Goal: Task Accomplishment & Management: Complete application form

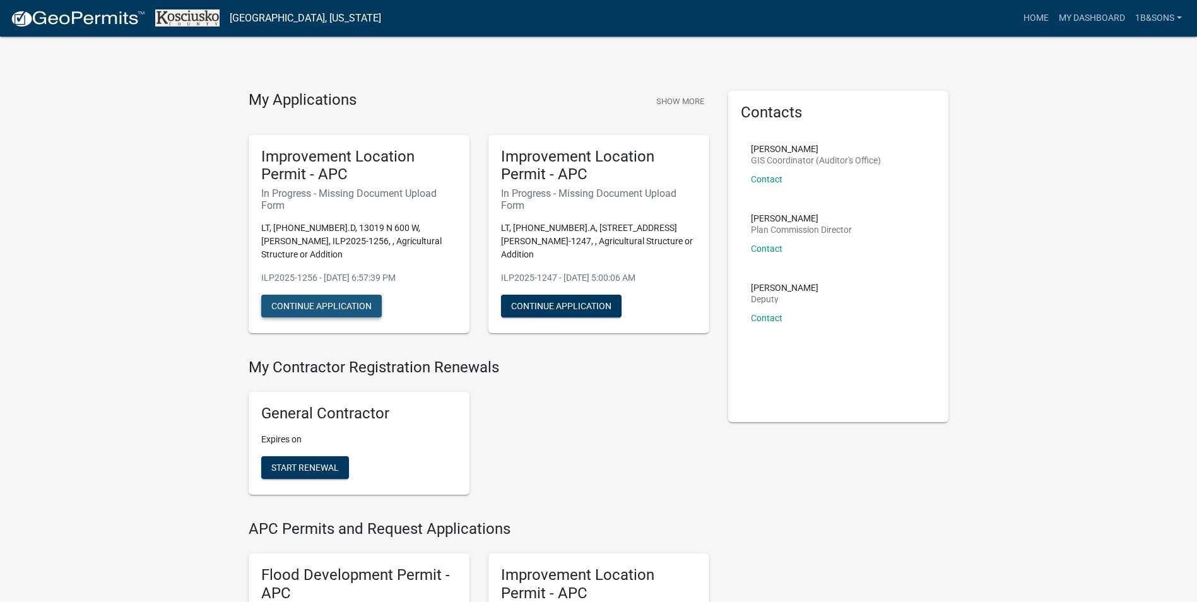
click at [340, 295] on button "Continue Application" at bounding box center [321, 306] width 121 height 23
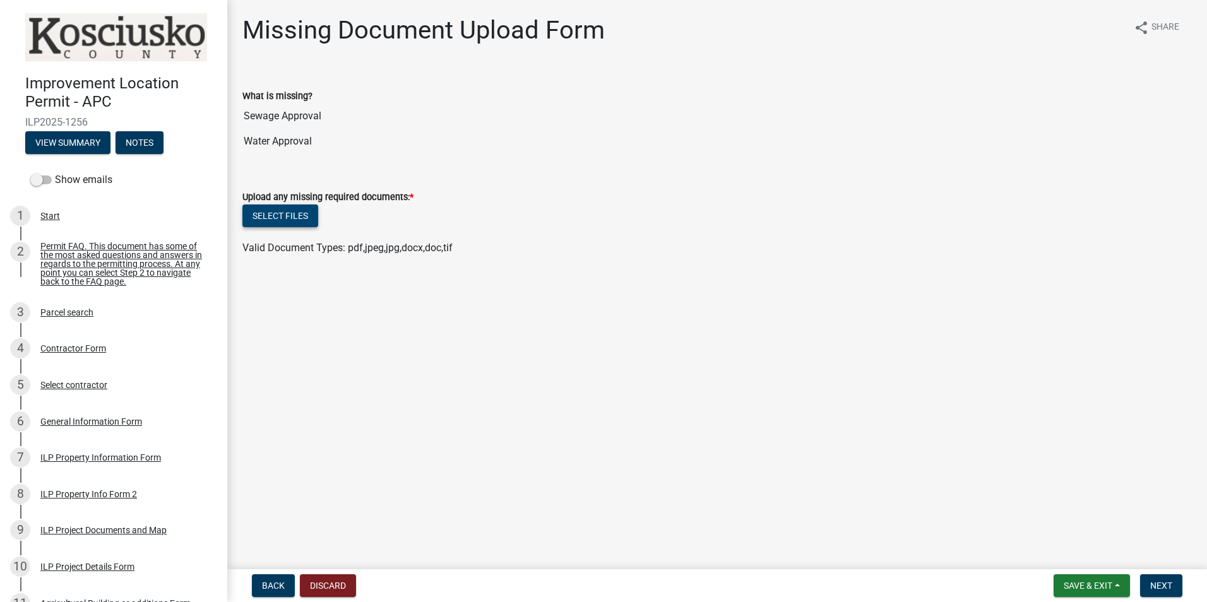
click at [277, 215] on button "Select files" at bounding box center [280, 215] width 76 height 23
click at [287, 218] on button "Select files" at bounding box center [280, 215] width 76 height 23
click at [304, 256] on link "SCN_20251008_093038.pdf" at bounding box center [306, 257] width 126 height 12
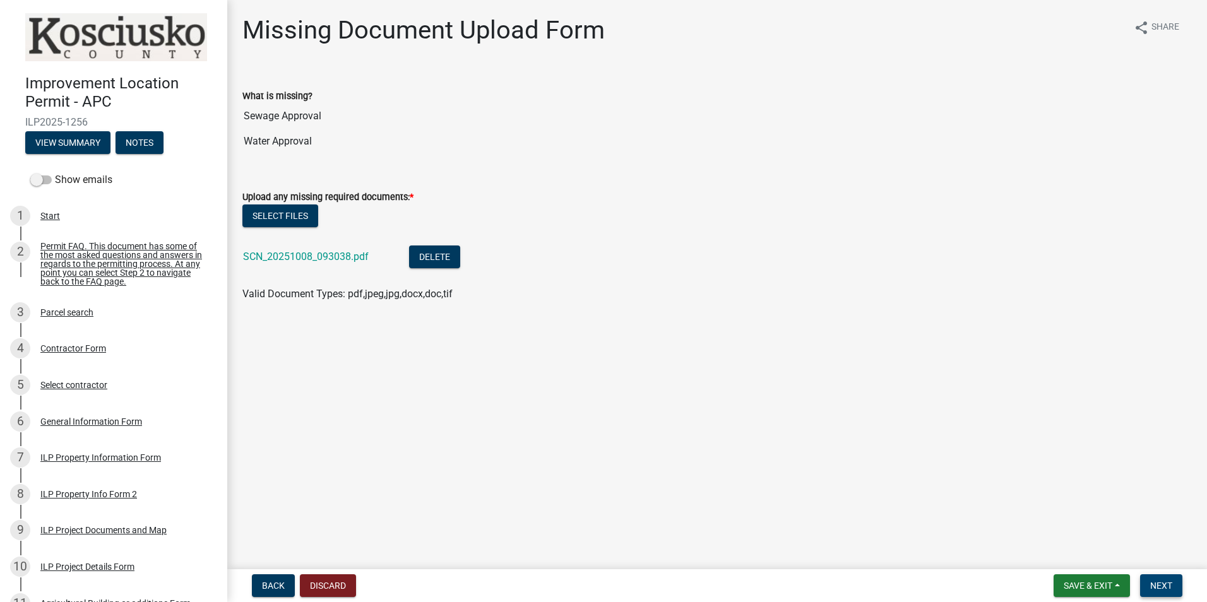
click at [1156, 586] on span "Next" at bounding box center [1161, 586] width 22 height 10
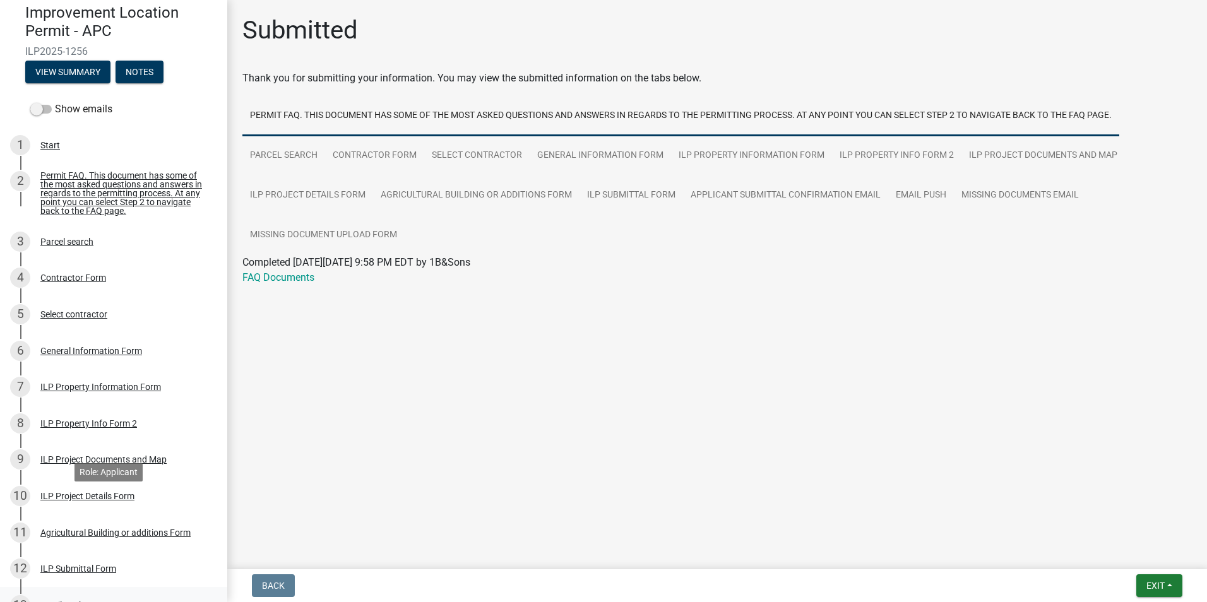
scroll to position [260, 0]
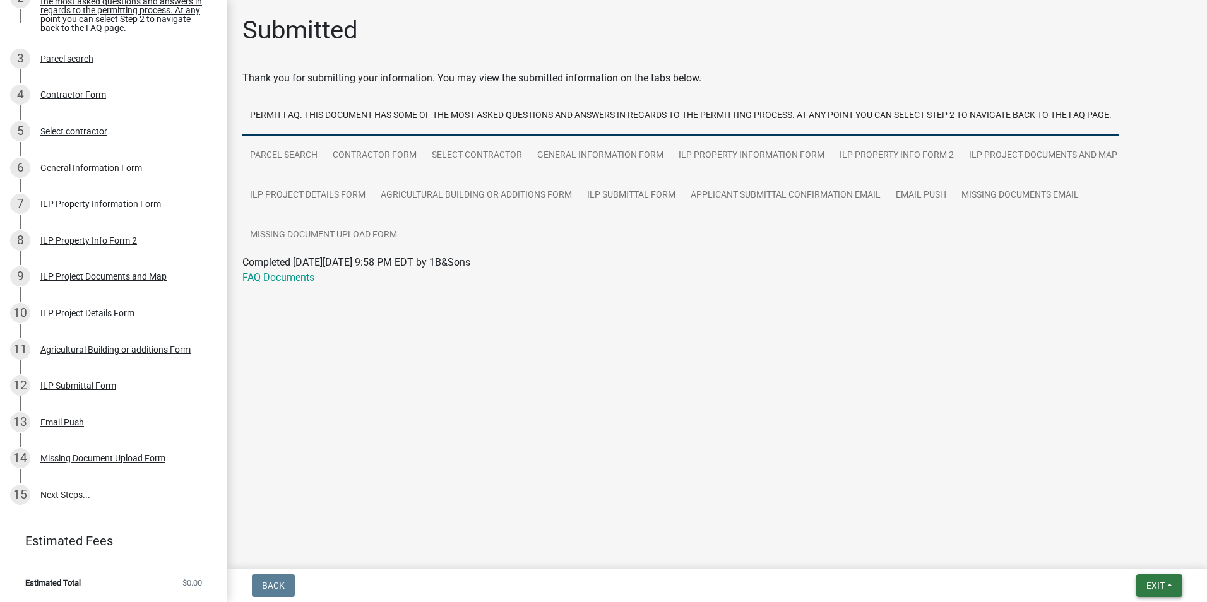
click at [1152, 587] on span "Exit" at bounding box center [1155, 586] width 18 height 10
click at [1119, 552] on button "Save & Exit" at bounding box center [1131, 553] width 101 height 30
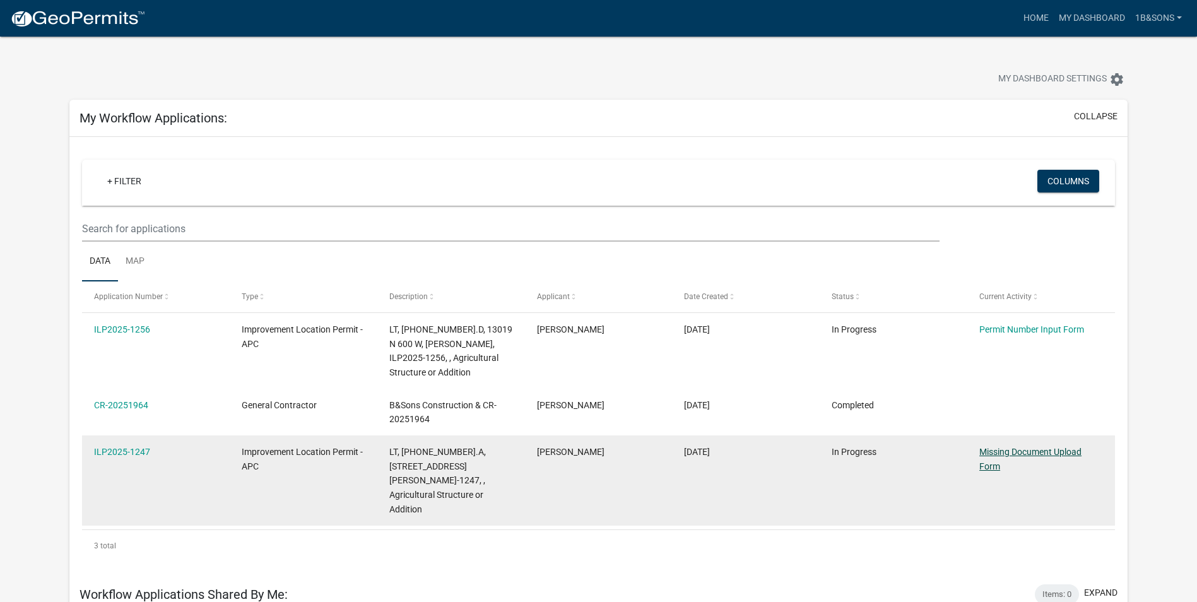
click at [1010, 449] on link "Missing Document Upload Form" at bounding box center [1031, 459] width 102 height 25
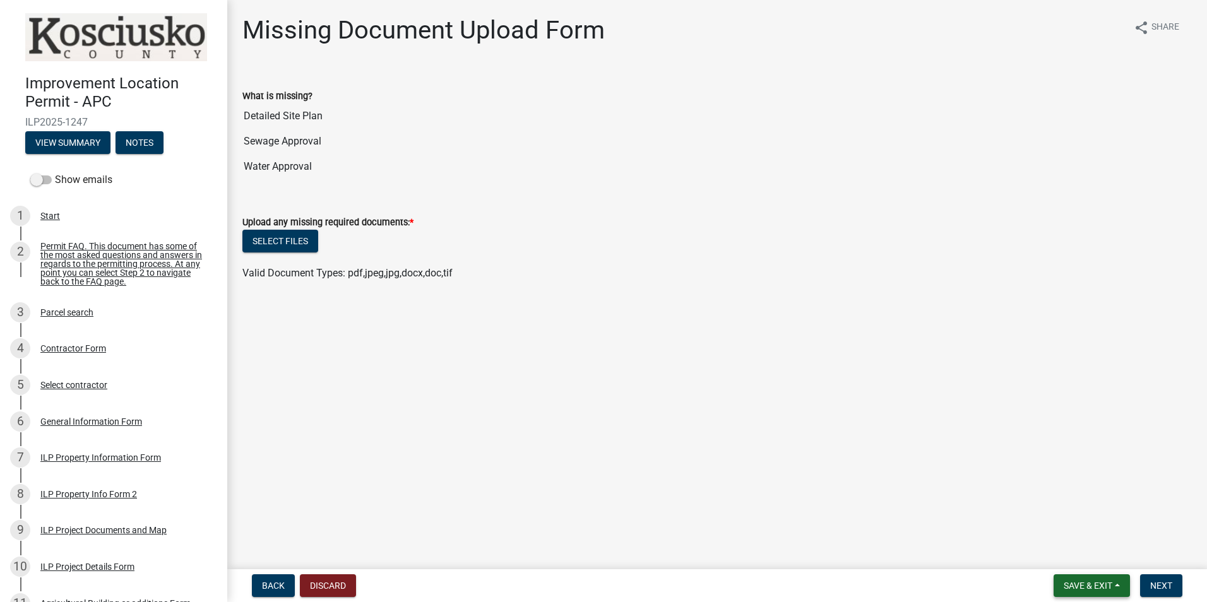
click at [1094, 585] on span "Save & Exit" at bounding box center [1088, 586] width 49 height 10
click at [1055, 552] on button "Save & Exit" at bounding box center [1079, 553] width 101 height 30
